Goal: Task Accomplishment & Management: Manage account settings

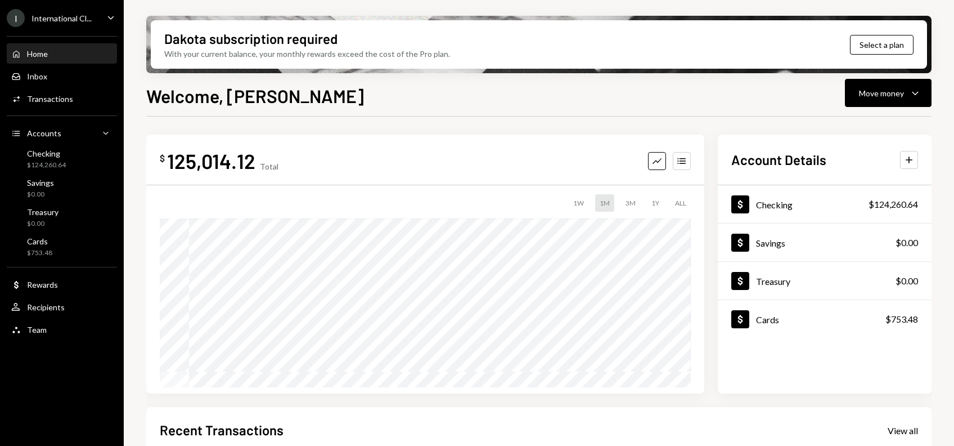
click at [77, 17] on div "International Cl..." at bounding box center [62, 19] width 60 height 10
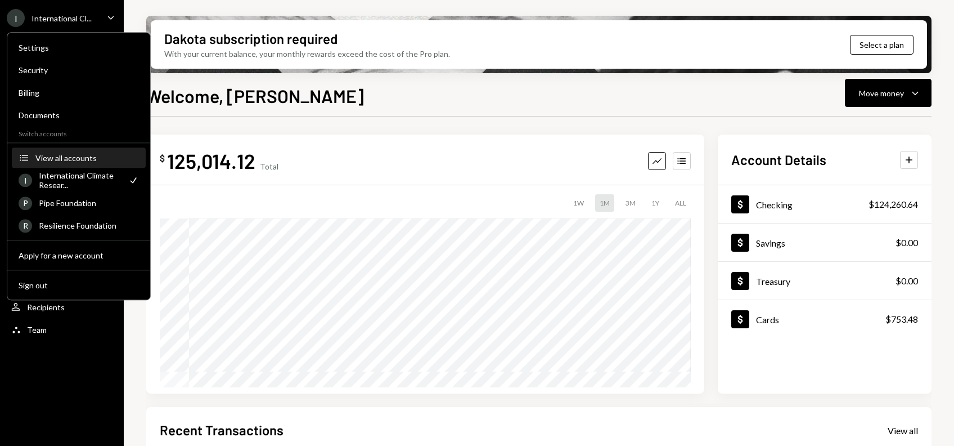
click at [72, 162] on button "Accounts View all accounts" at bounding box center [79, 158] width 134 height 20
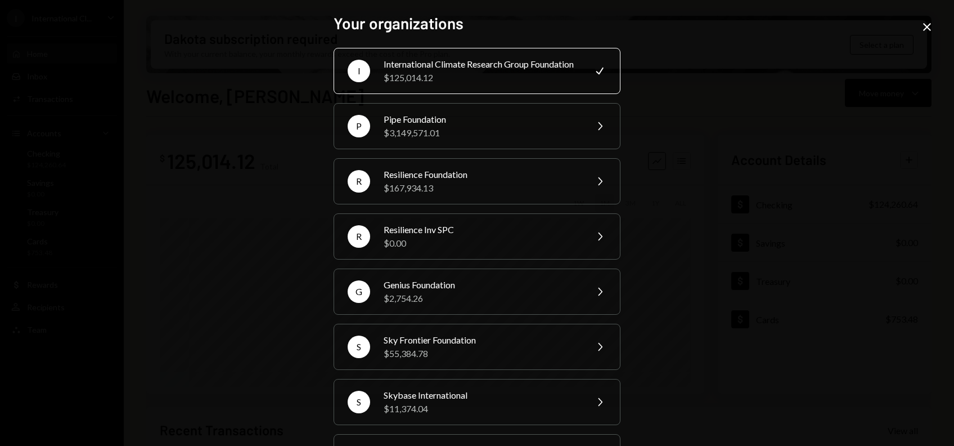
scroll to position [284, 0]
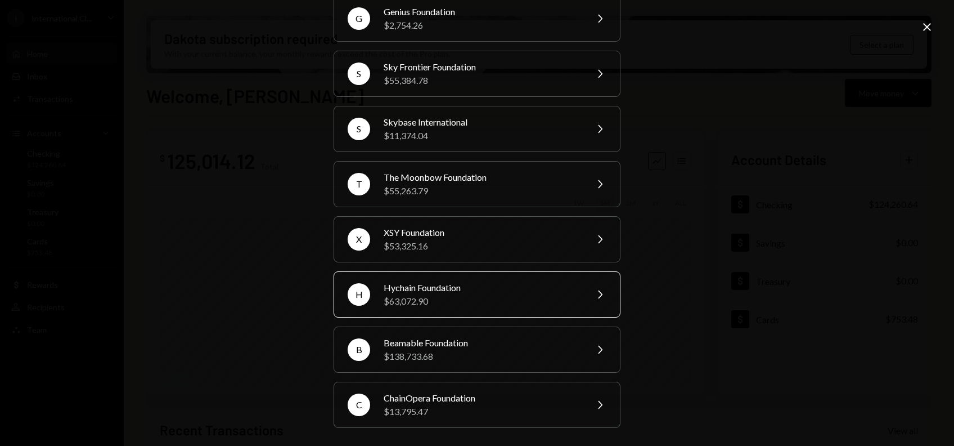
click at [424, 294] on div "Hychain Foundation" at bounding box center [482, 288] width 196 height 14
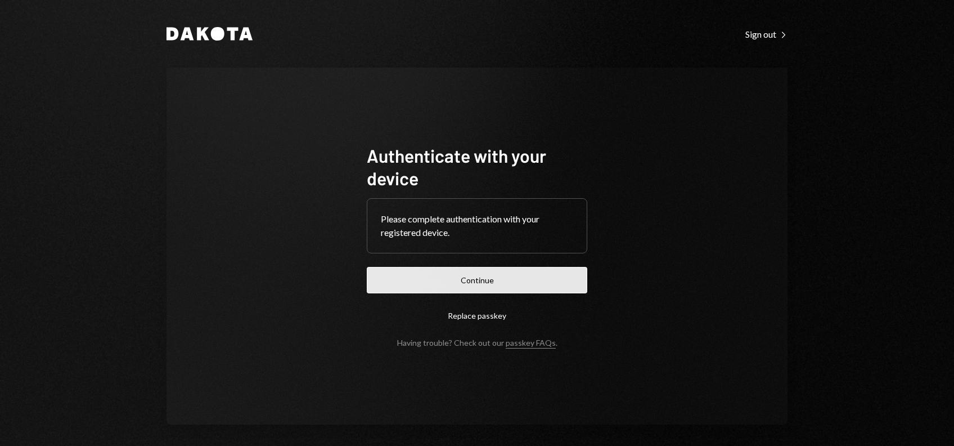
click at [456, 286] on button "Continue" at bounding box center [477, 280] width 221 height 26
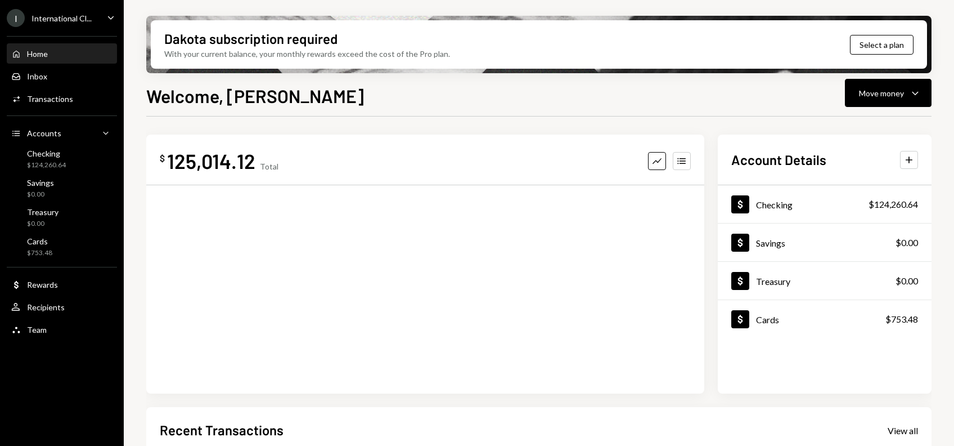
click at [47, 27] on ul "I International Cl... Caret Down Home Home Inbox Inbox Activities Transactions …" at bounding box center [62, 170] width 124 height 341
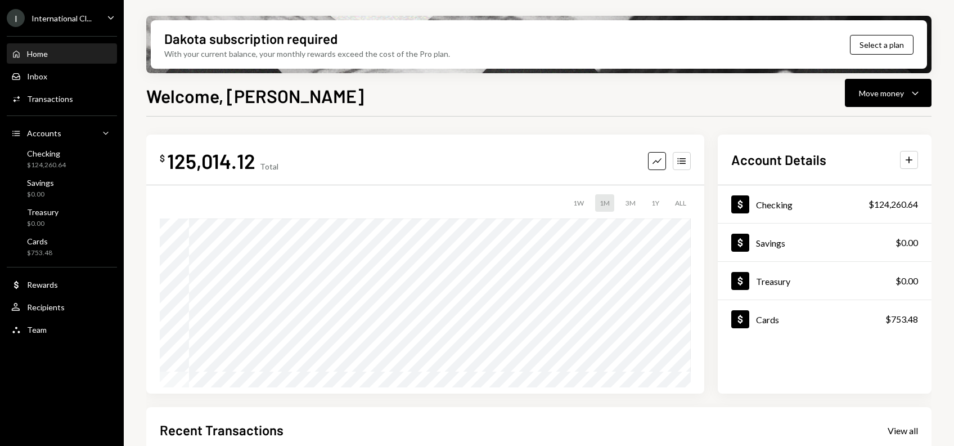
click at [66, 22] on div "International Cl..." at bounding box center [62, 19] width 60 height 10
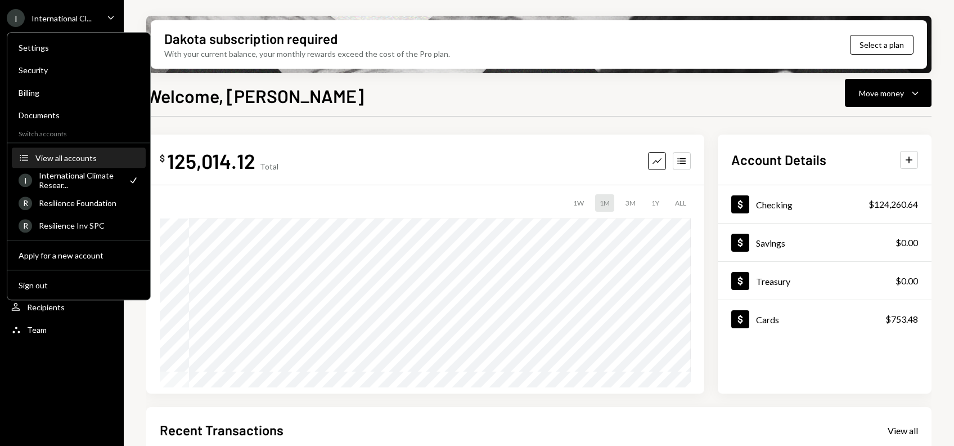
click at [63, 155] on div "View all accounts" at bounding box center [87, 158] width 104 height 10
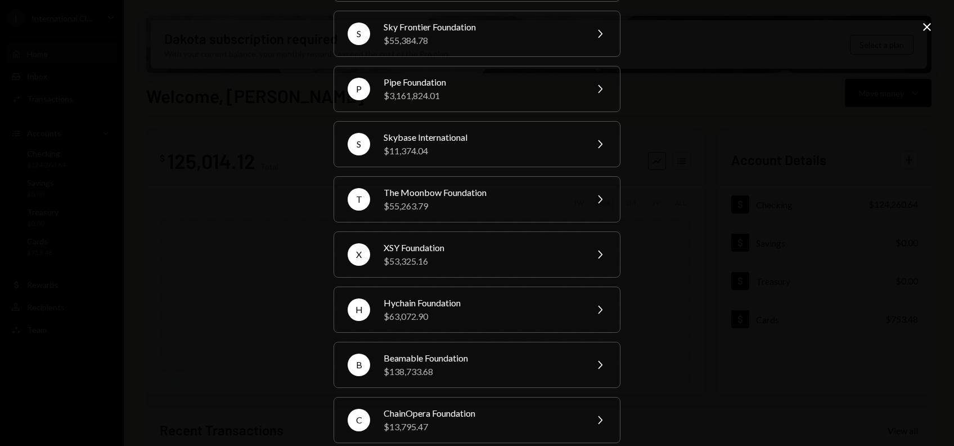
scroll to position [284, 0]
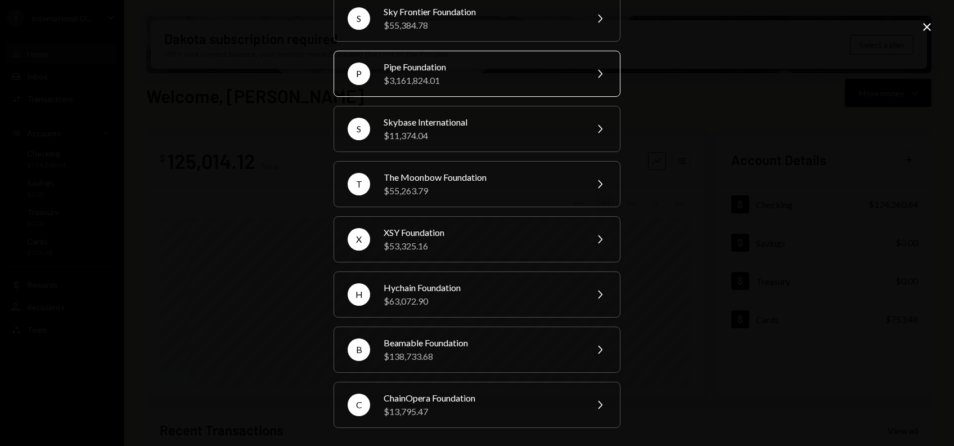
click at [441, 69] on div "Pipe Foundation" at bounding box center [482, 67] width 196 height 14
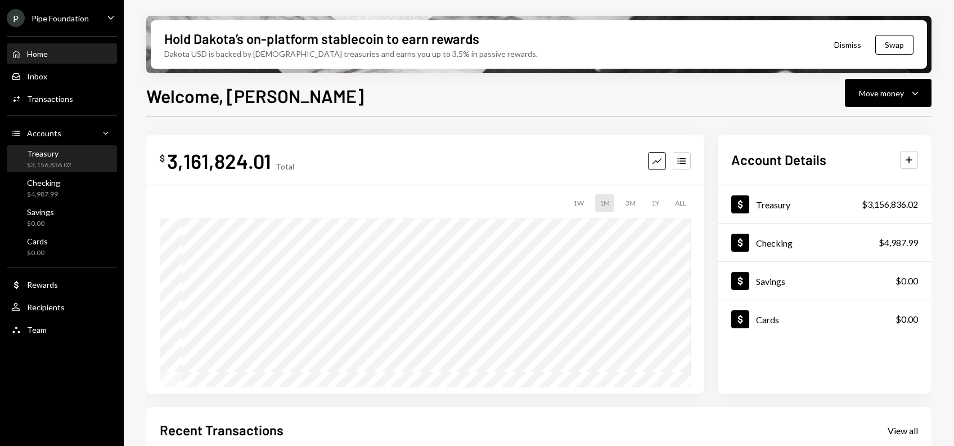
click at [41, 160] on div "$3,156,836.02" at bounding box center [49, 165] width 44 height 10
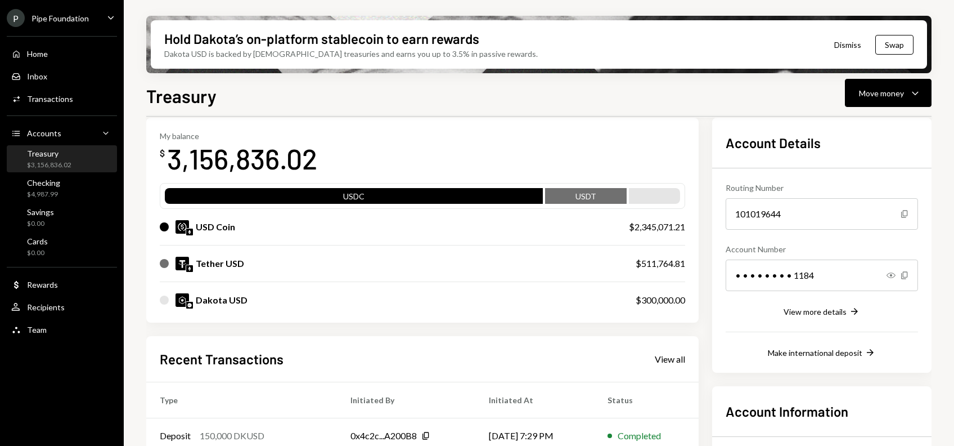
scroll to position [53, 0]
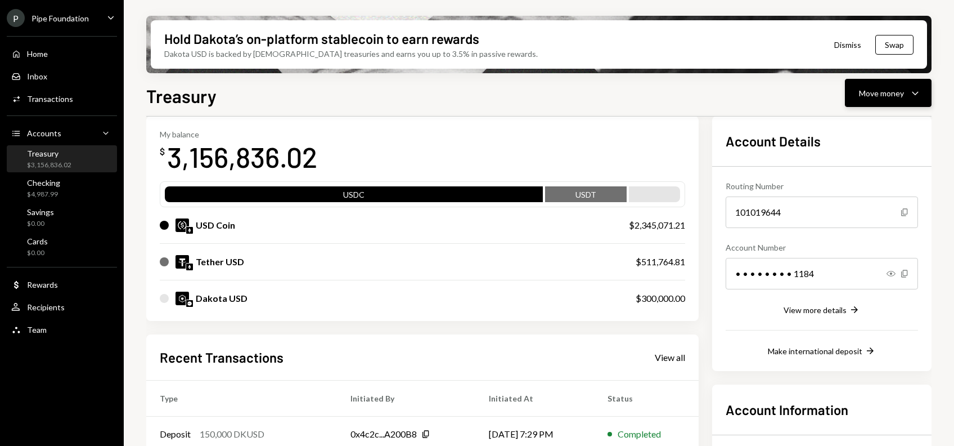
click at [878, 102] on button "Move money Caret Down" at bounding box center [888, 93] width 87 height 28
click at [839, 129] on div "Send" at bounding box center [879, 127] width 82 height 12
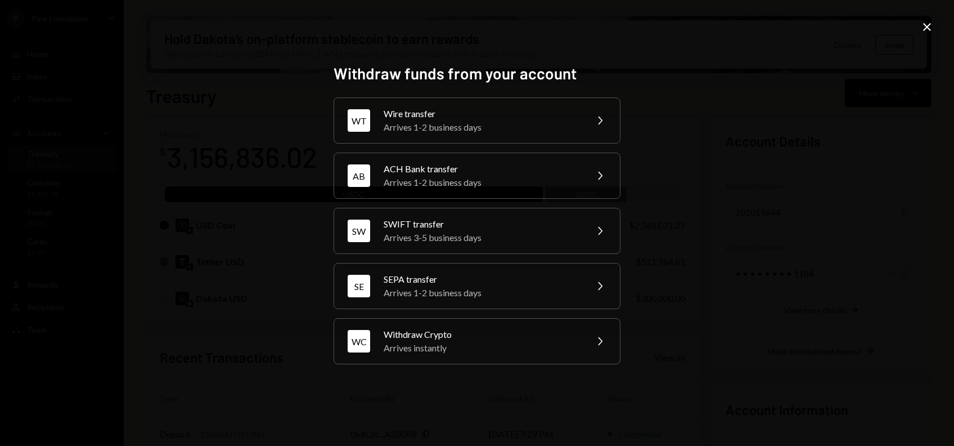
click at [926, 30] on icon "Close" at bounding box center [927, 27] width 14 height 14
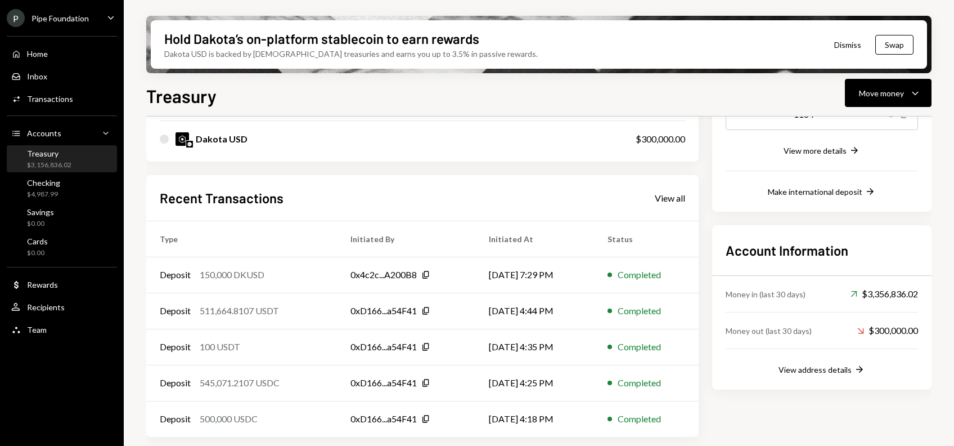
scroll to position [0, 0]
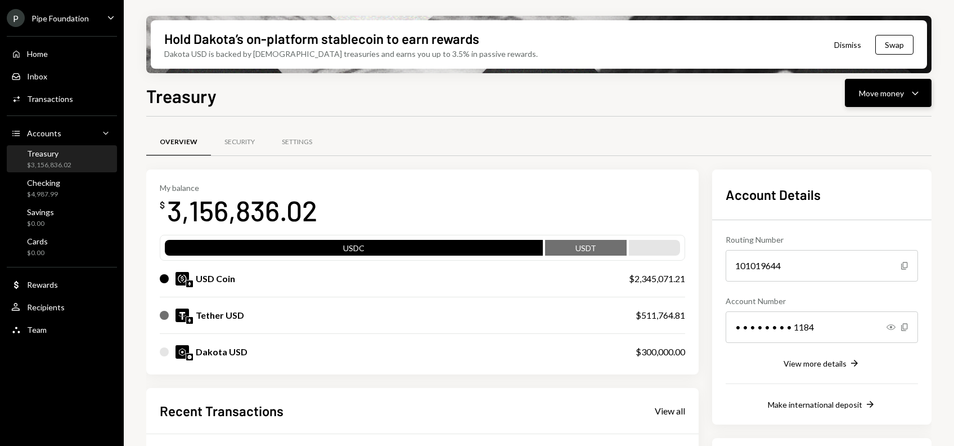
click at [889, 105] on button "Move money Caret Down" at bounding box center [888, 93] width 87 height 28
click at [850, 127] on div "Send" at bounding box center [879, 127] width 82 height 12
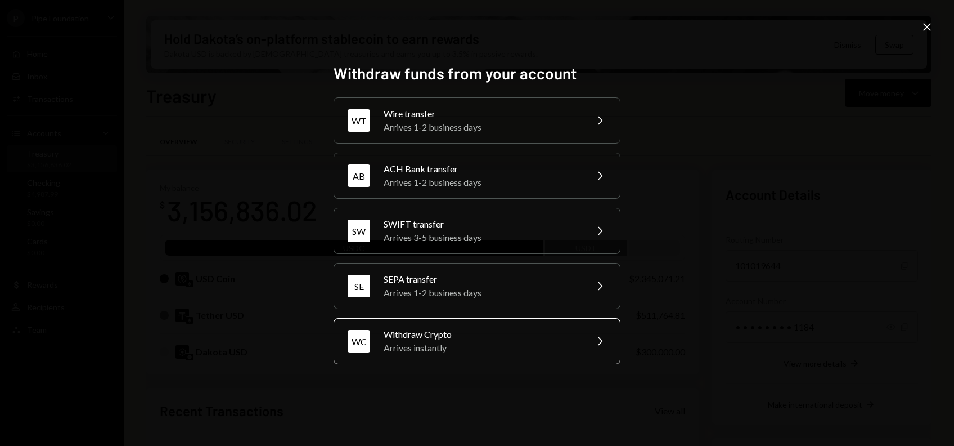
click at [426, 352] on div "Arrives instantly" at bounding box center [482, 348] width 196 height 14
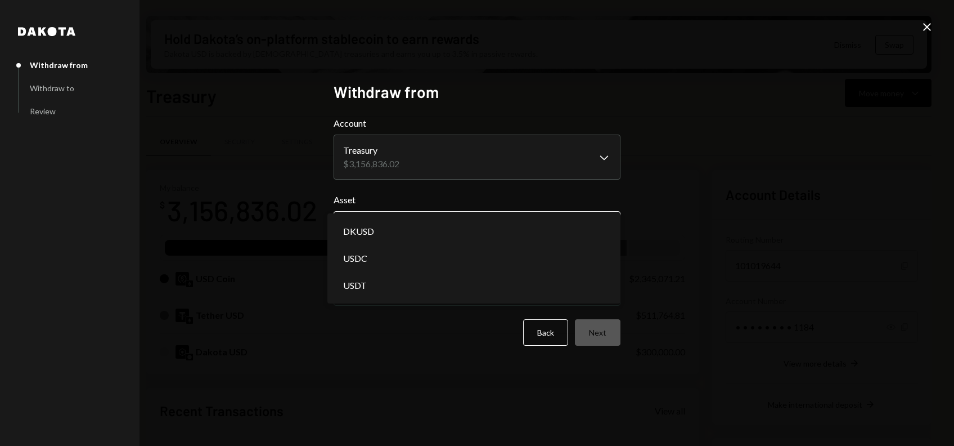
click at [396, 221] on body "P Pipe Foundation Caret Down Home Home Inbox Inbox Activities Transactions Acco…" at bounding box center [477, 223] width 954 height 446
select select "****"
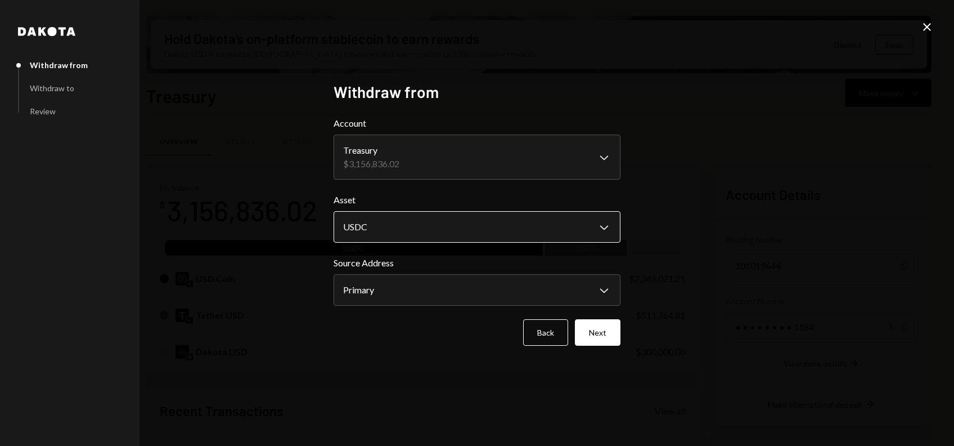
click at [386, 222] on body "P Pipe Foundation Caret Down Home Home Inbox Inbox Activities Transactions Acco…" at bounding box center [477, 223] width 954 height 446
click at [602, 338] on button "Next" at bounding box center [598, 332] width 46 height 26
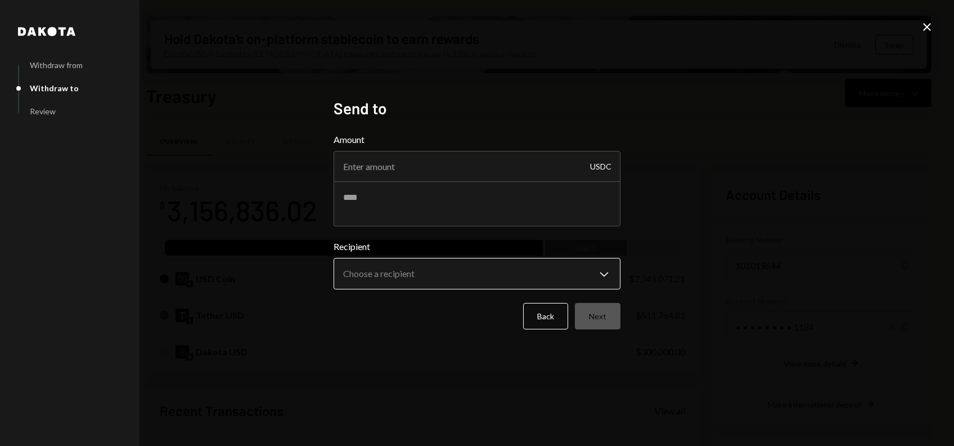
click at [404, 268] on body "P Pipe Foundation Caret Down Home Home Inbox Inbox Activities Transactions Acco…" at bounding box center [477, 223] width 954 height 446
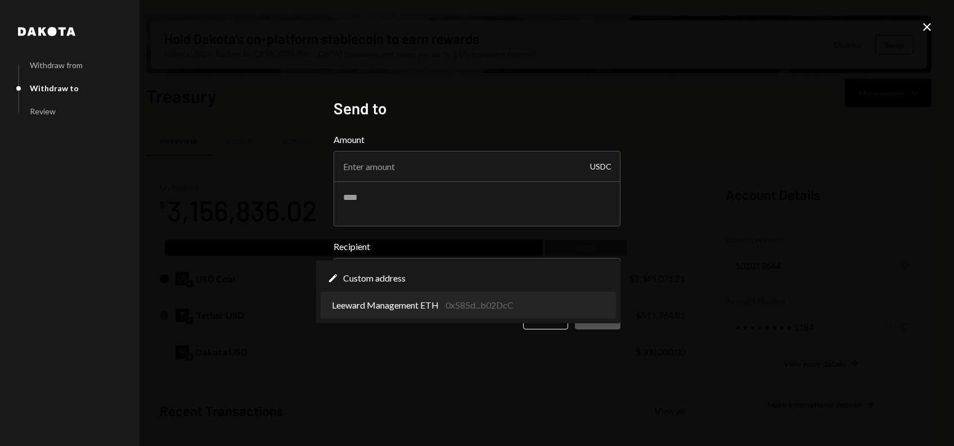
select select "**********"
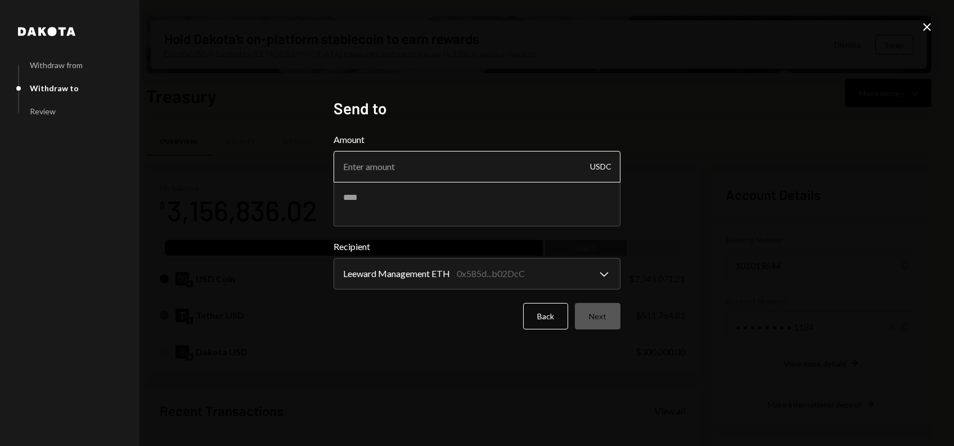
click at [405, 164] on input "Amount" at bounding box center [477, 167] width 287 height 32
type input "12253"
click at [372, 199] on textarea at bounding box center [477, 203] width 287 height 45
type textarea "**********"
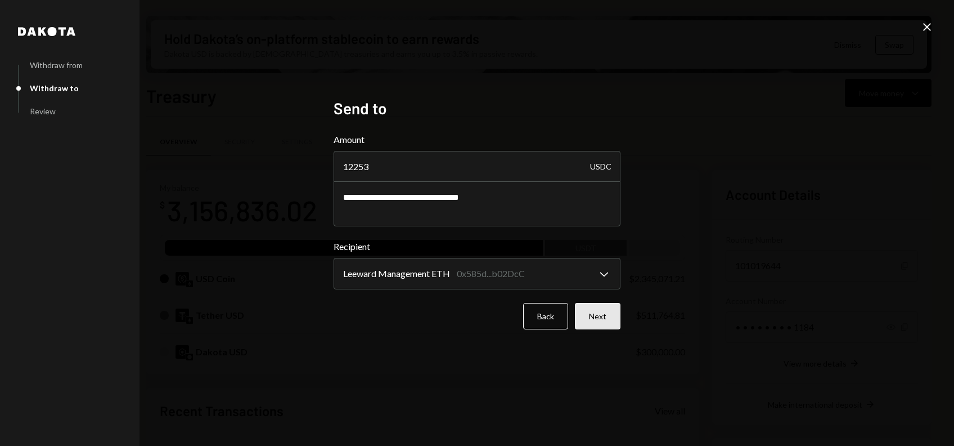
click at [597, 318] on button "Next" at bounding box center [598, 316] width 46 height 26
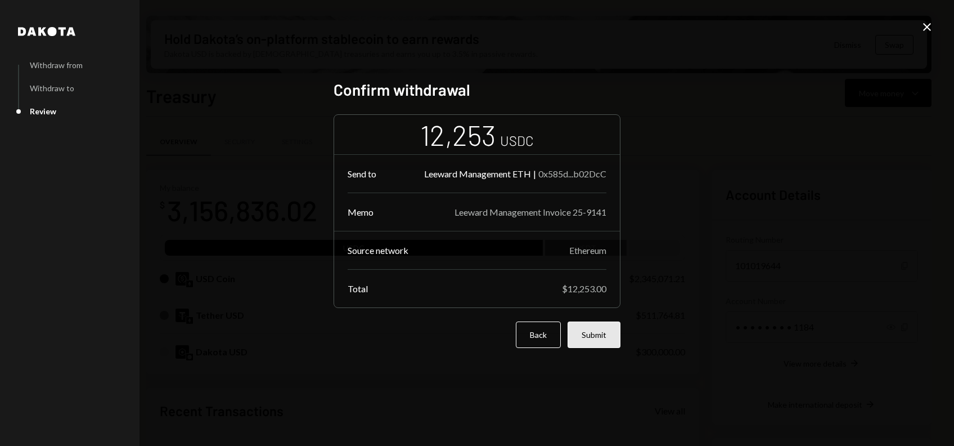
click at [597, 333] on button "Submit" at bounding box center [594, 334] width 53 height 26
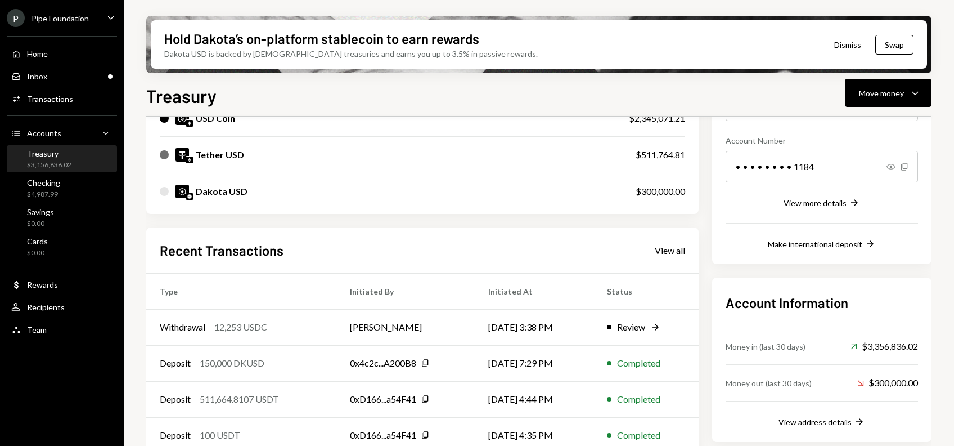
scroll to position [162, 0]
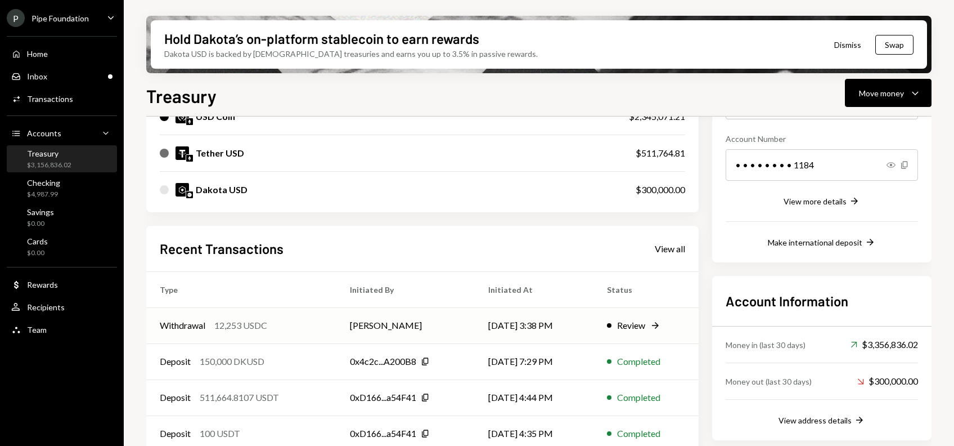
click at [448, 321] on td "[PERSON_NAME]" at bounding box center [405, 325] width 138 height 36
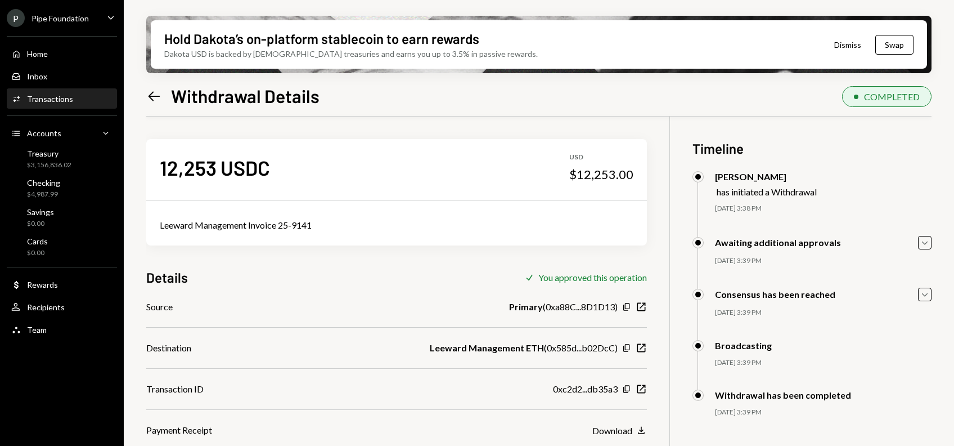
scroll to position [90, 0]
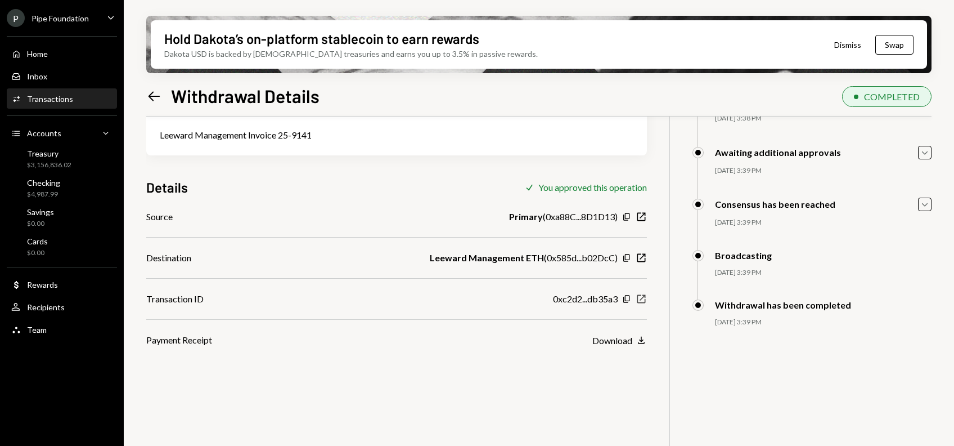
click at [641, 298] on icon "button" at bounding box center [641, 299] width 8 height 8
click at [57, 167] on div "$3,156,836.02" at bounding box center [49, 165] width 44 height 10
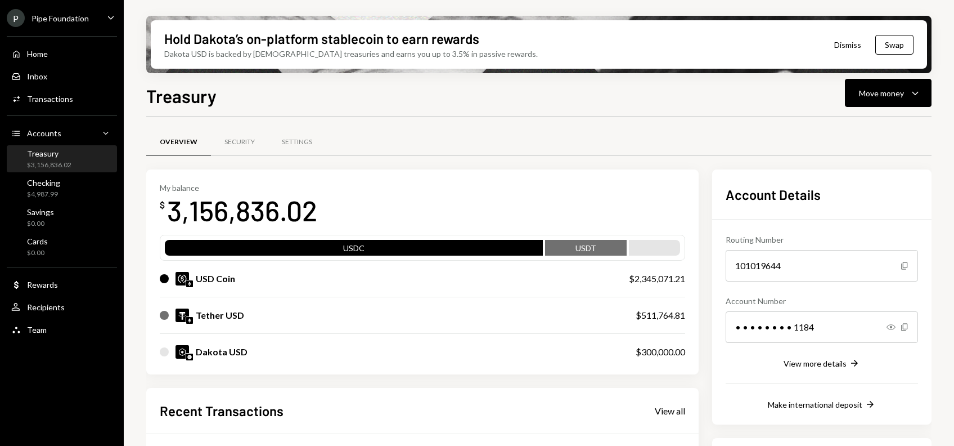
click at [53, 20] on div "Pipe Foundation" at bounding box center [60, 19] width 57 height 10
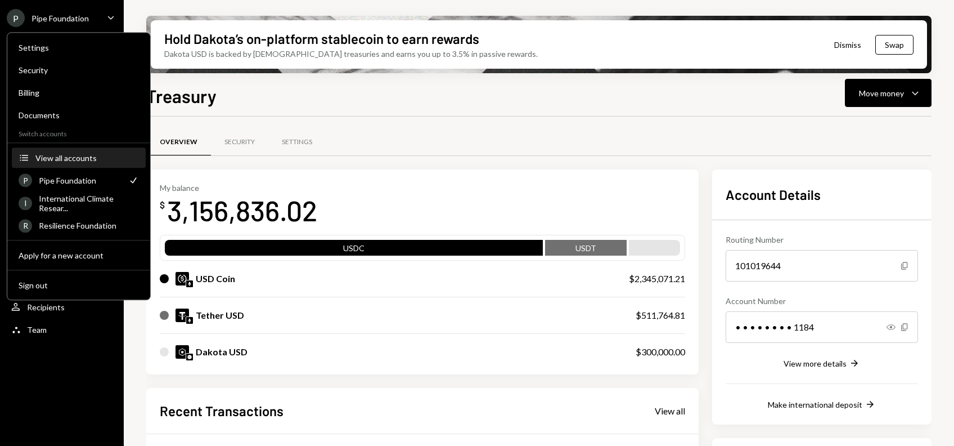
click at [73, 155] on div "View all accounts" at bounding box center [87, 158] width 104 height 10
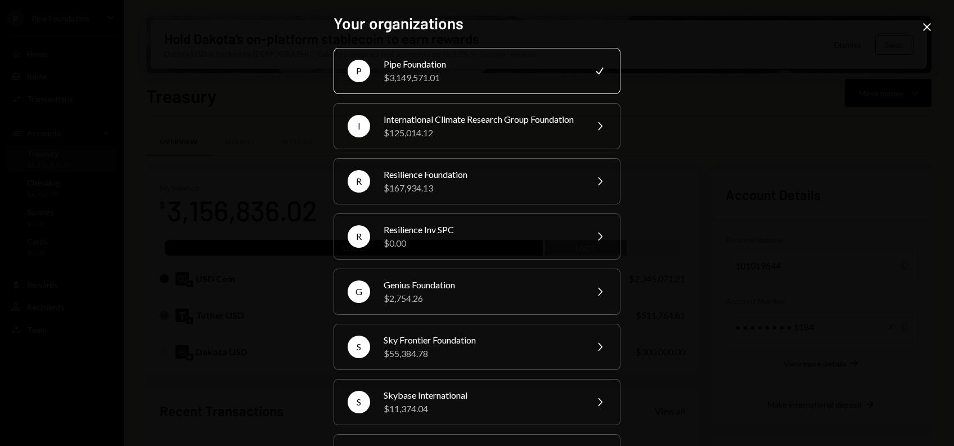
click at [932, 24] on icon "Close" at bounding box center [927, 27] width 14 height 14
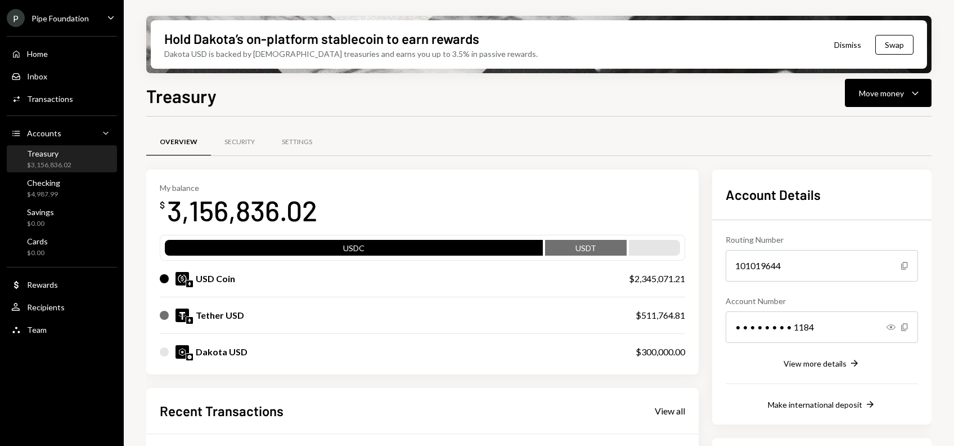
click at [556, 135] on div "Overview Security Settings" at bounding box center [538, 142] width 785 height 29
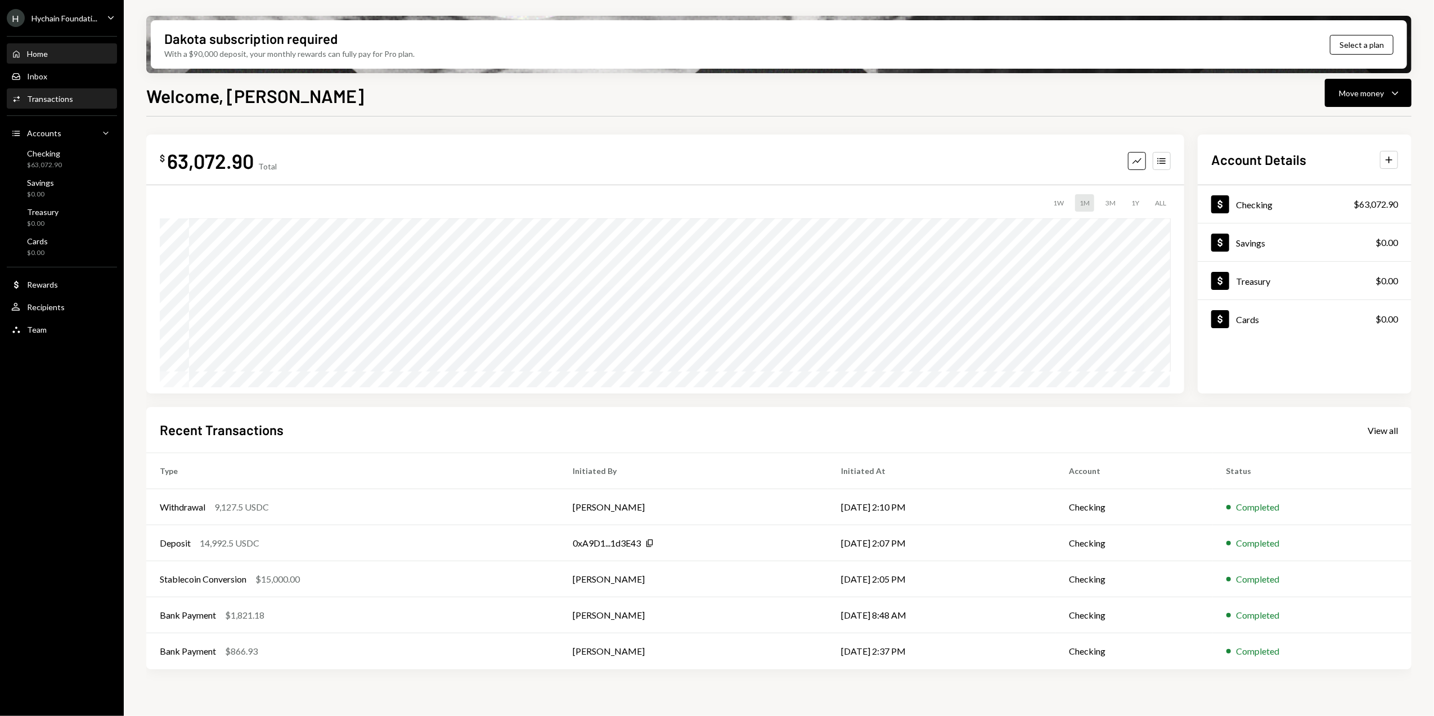
click at [47, 94] on div "Transactions" at bounding box center [50, 99] width 46 height 10
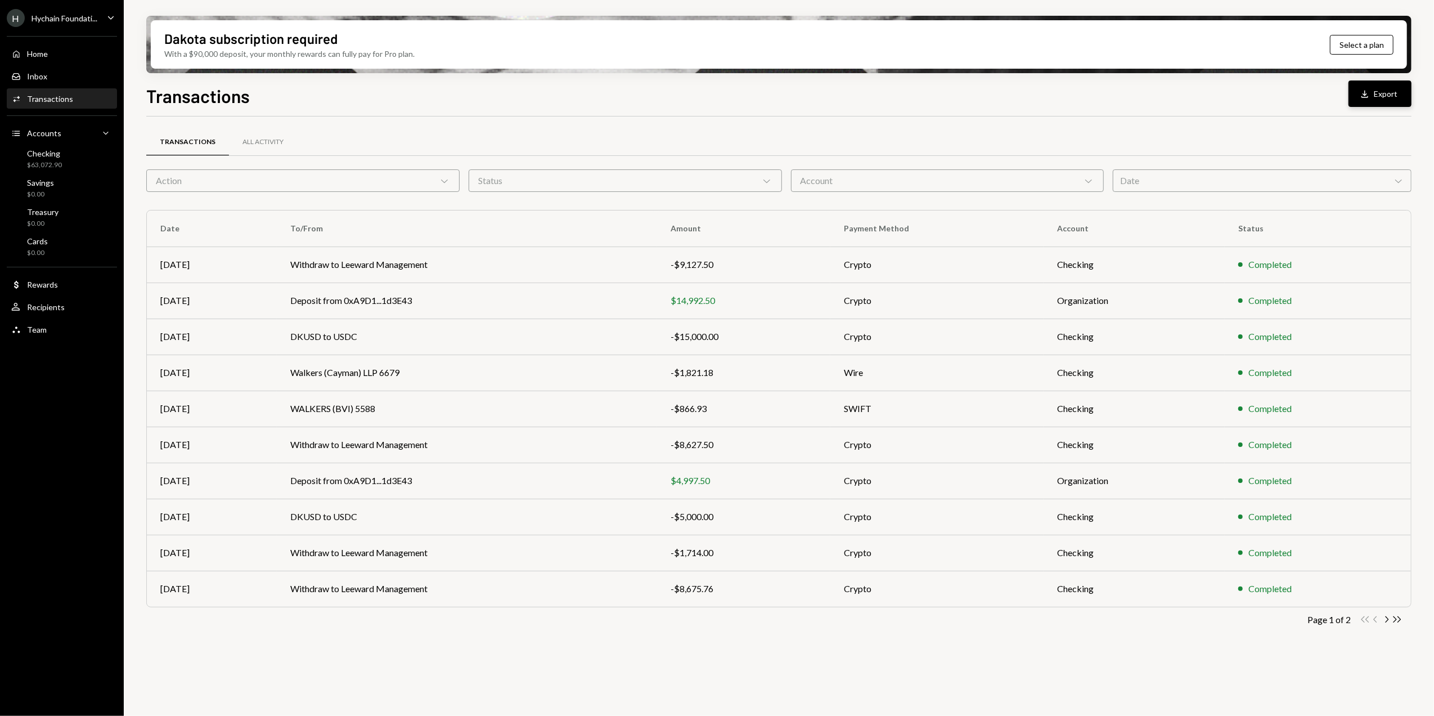
click at [1390, 92] on button "Download Export" at bounding box center [1380, 93] width 63 height 26
click at [830, 128] on div "Transactions All Activity" at bounding box center [778, 142] width 1265 height 29
